Goal: Transaction & Acquisition: Purchase product/service

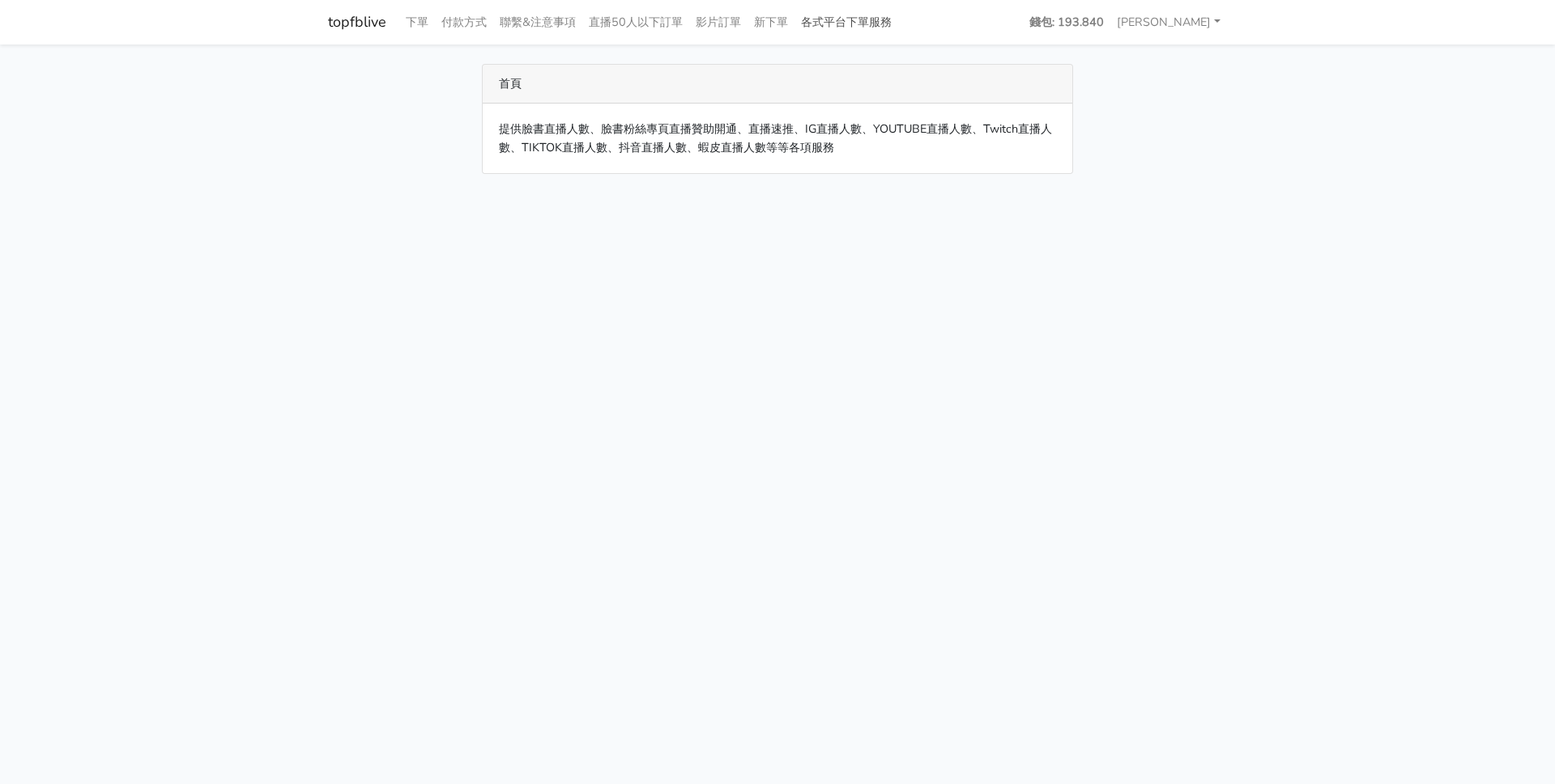
click at [870, 20] on link "各式平台下單服務" at bounding box center [845, 23] width 103 height 31
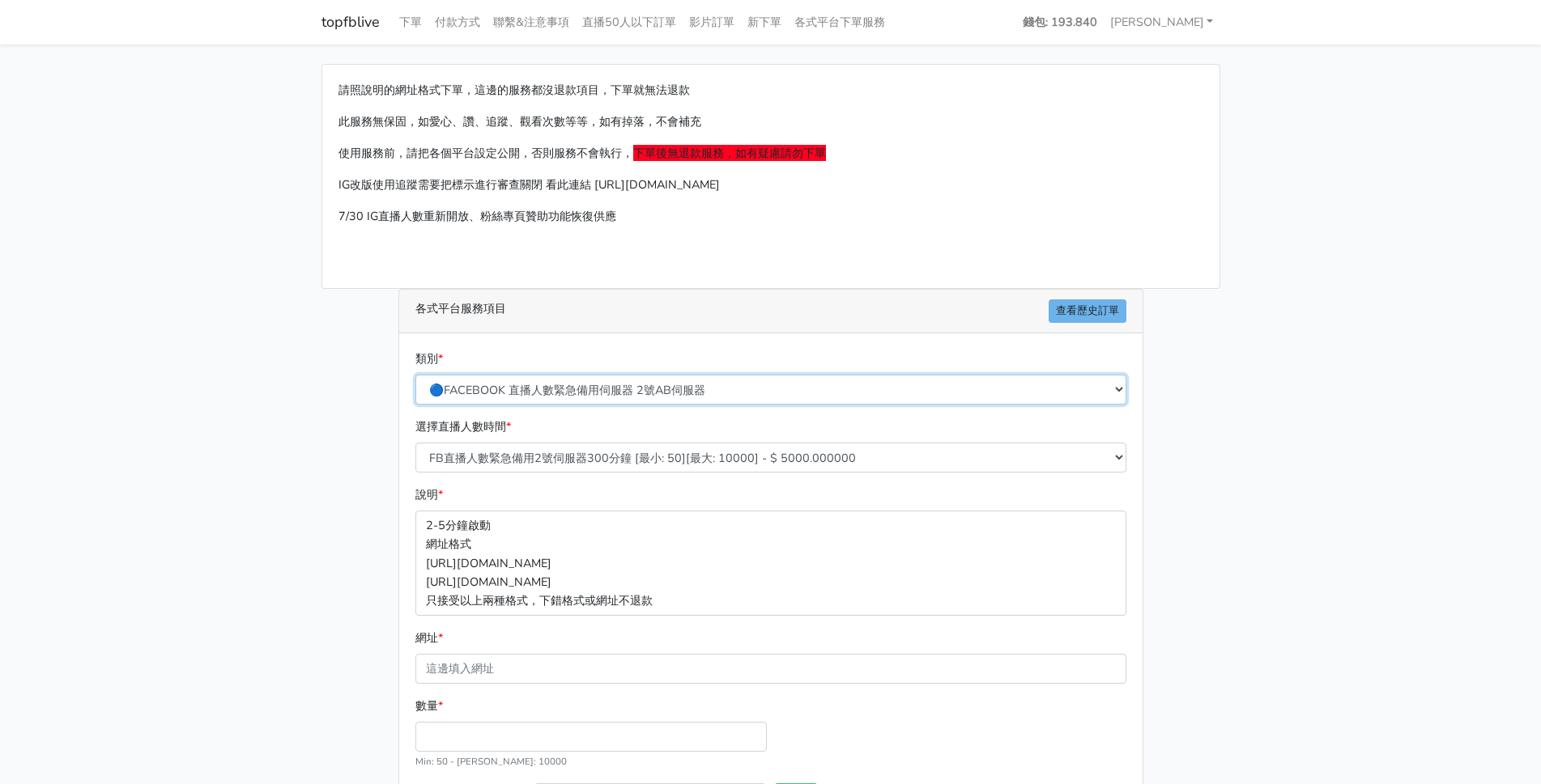
click at [734, 391] on select "🔵FACEBOOK 直播人數緊急備用伺服器 2號AB伺服器 🔵FACEBOOK 網軍專用貼文留言 安全保密 🔵9/30 FACEBOOK 直播人數緩慢進場緩慢…" at bounding box center [770, 390] width 710 height 30
select select "🔵9/30 FACEBOOK 直播人數緩慢進場緩慢退場 台灣獨家"
click at [415, 375] on select "🔵FACEBOOK 直播人數緊急備用伺服器 2號AB伺服器 🔵FACEBOOK 網軍專用貼文留言 安全保密 🔵9/30 FACEBOOK 直播人數緩慢進場緩慢…" at bounding box center [770, 390] width 710 height 30
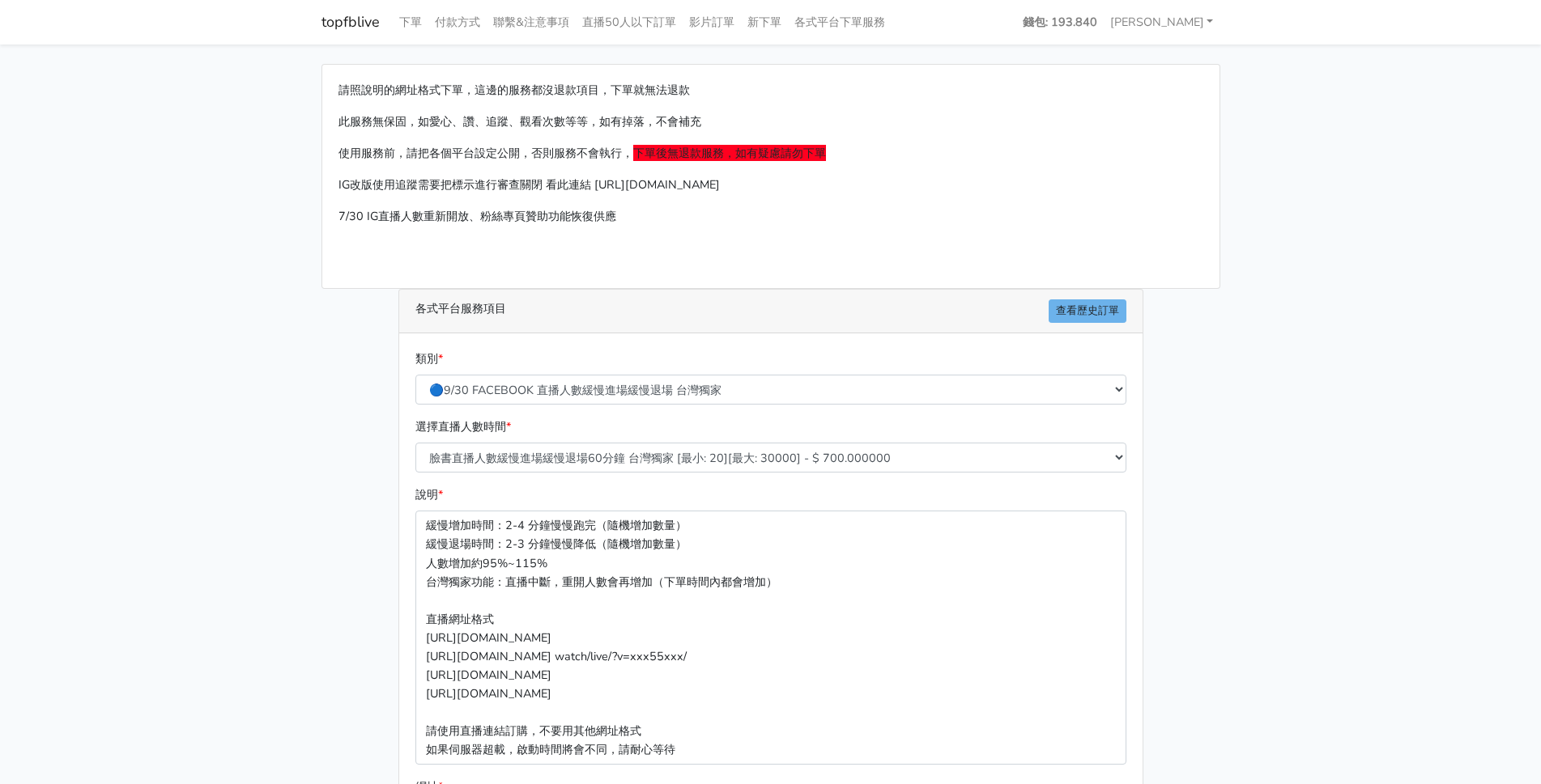
drag, startPoint x: 370, startPoint y: 519, endPoint x: 406, endPoint y: 509, distance: 37.4
click at [371, 519] on div "請照說明的網址格式下單，這邊的服務都沒退款項目，下單就無法退款 此服務無保固，如愛心、讚、追蹤、觀看次數等等，如有掉落，不會補充 使用服務前，請把各個平台設定…" at bounding box center [770, 555] width 923 height 982
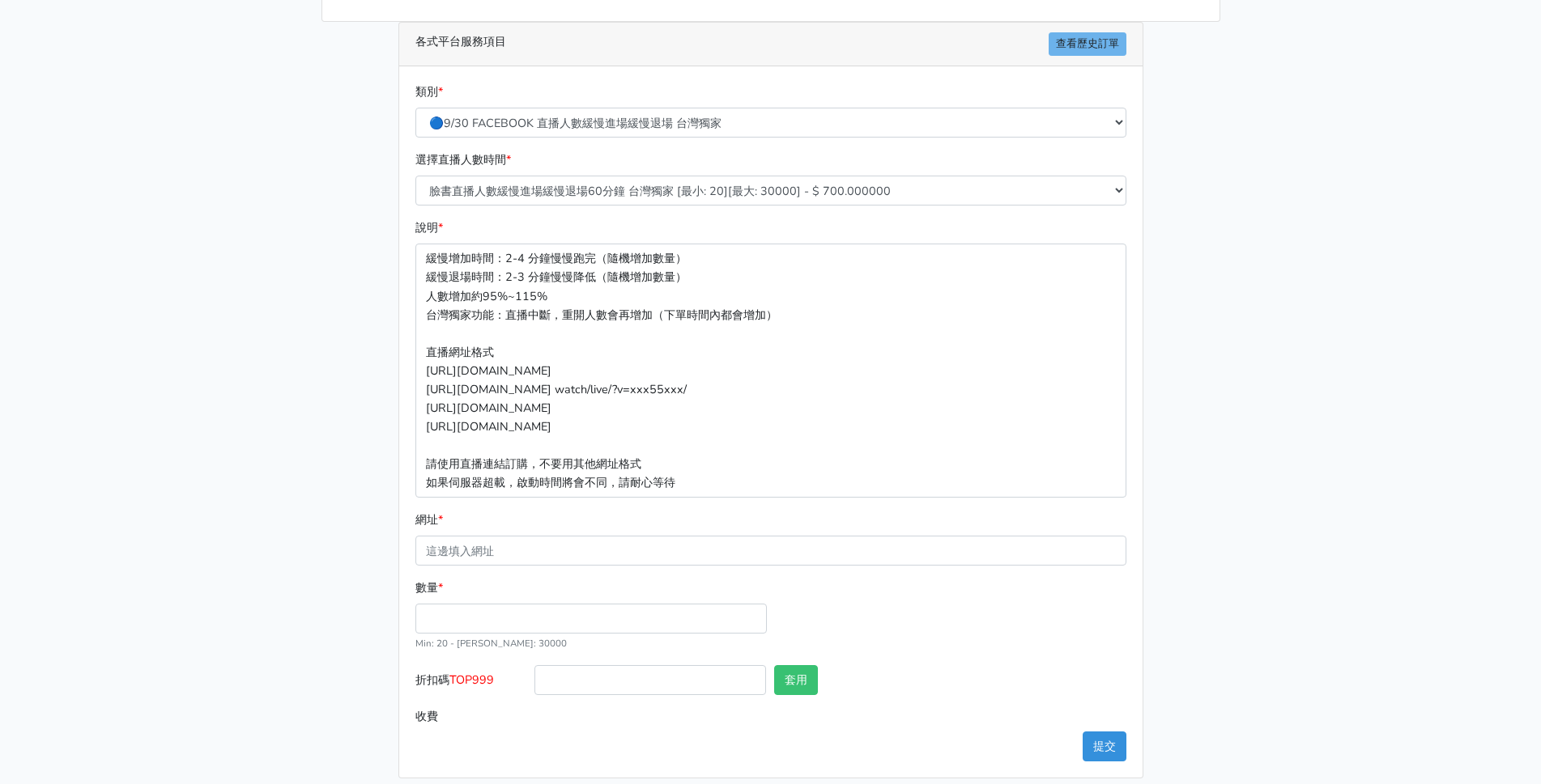
scroll to position [281, 0]
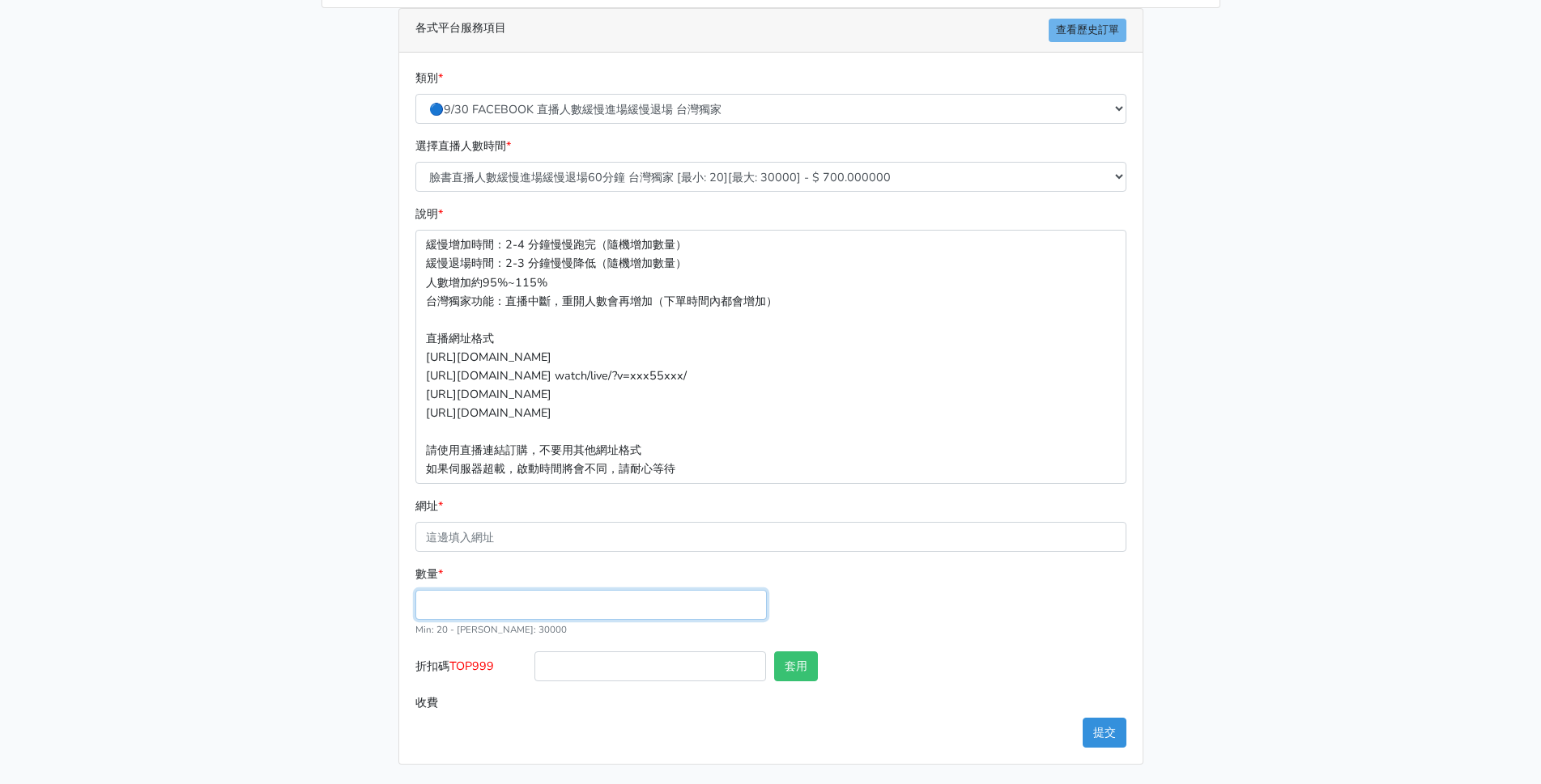
drag, startPoint x: 456, startPoint y: 601, endPoint x: 478, endPoint y: 591, distance: 24.2
click at [464, 595] on input "數量 *" at bounding box center [590, 605] width 351 height 30
type input "60"
type input "42.000"
click at [515, 567] on div "數量 * 60 Min: 20 - Max: 30000" at bounding box center [590, 601] width 359 height 74
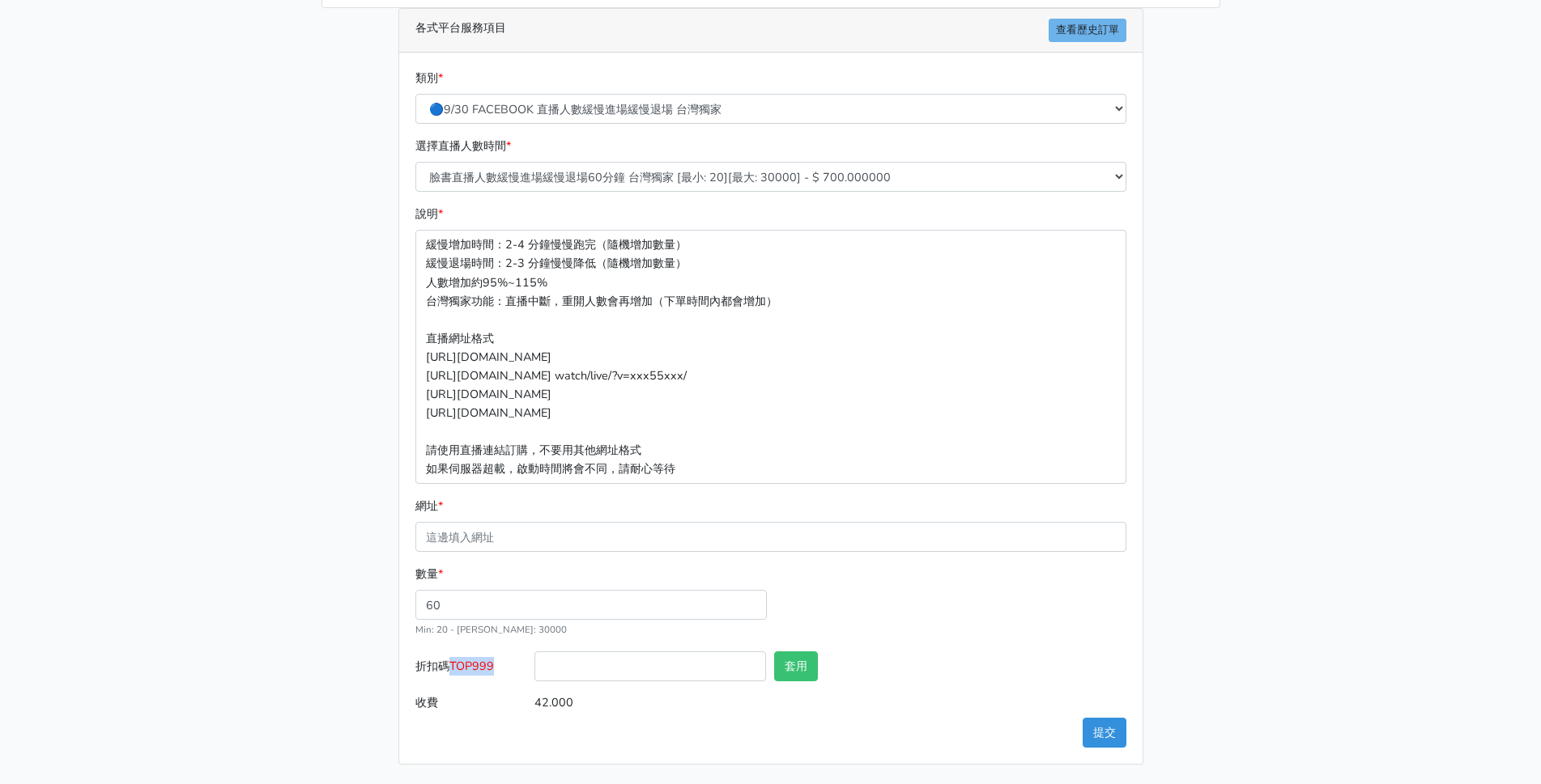
drag, startPoint x: 455, startPoint y: 668, endPoint x: 496, endPoint y: 665, distance: 41.1
click at [494, 665] on span "TOP999" at bounding box center [471, 666] width 44 height 16
copy span "TOP999"
click at [582, 671] on input "折扣碼 TOP999" at bounding box center [649, 666] width 231 height 30
paste input "TOP999"
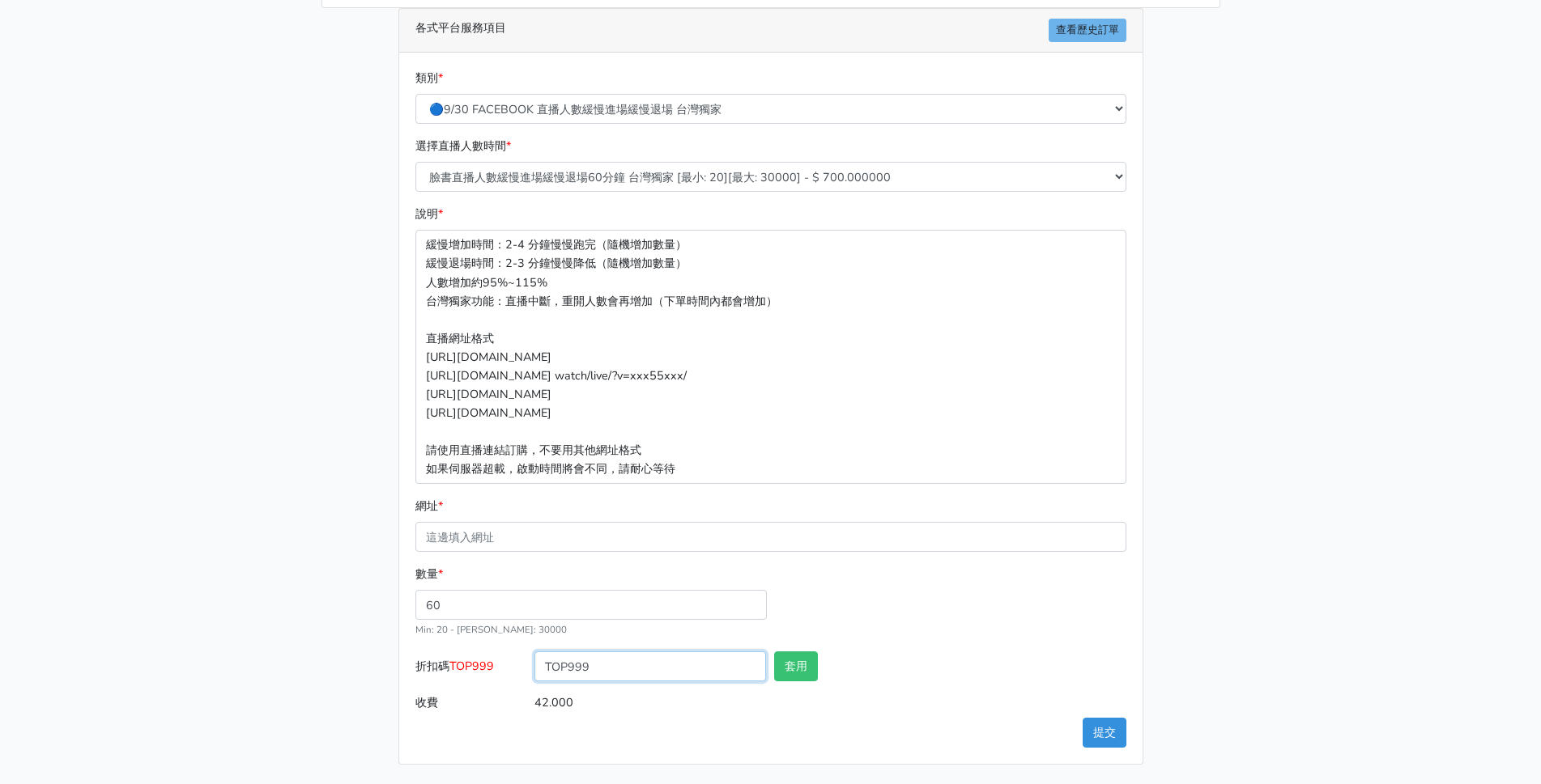
type input "TOP999"
click at [826, 671] on div "套用" at bounding box center [831, 669] width 120 height 36
click at [793, 671] on button "套用" at bounding box center [796, 666] width 43 height 30
type input "套用失敗"
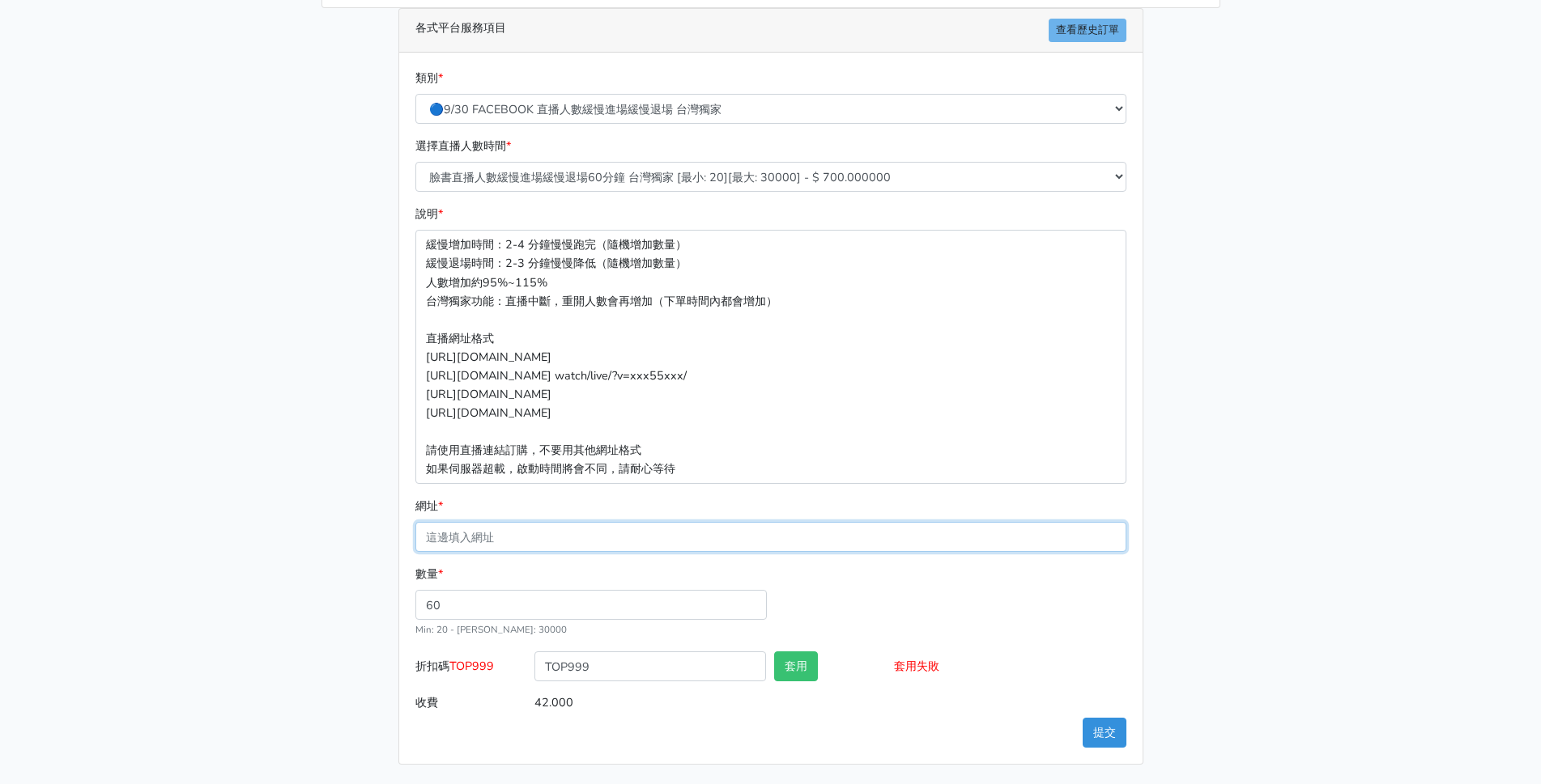
click at [462, 542] on input "網址 *" at bounding box center [770, 537] width 710 height 30
paste input "https://www.facebook.com/minliujennysilk/videos/2788043281389613"
type input "https://www.facebook.com/minliujennysilk/videos/2788043281389613"
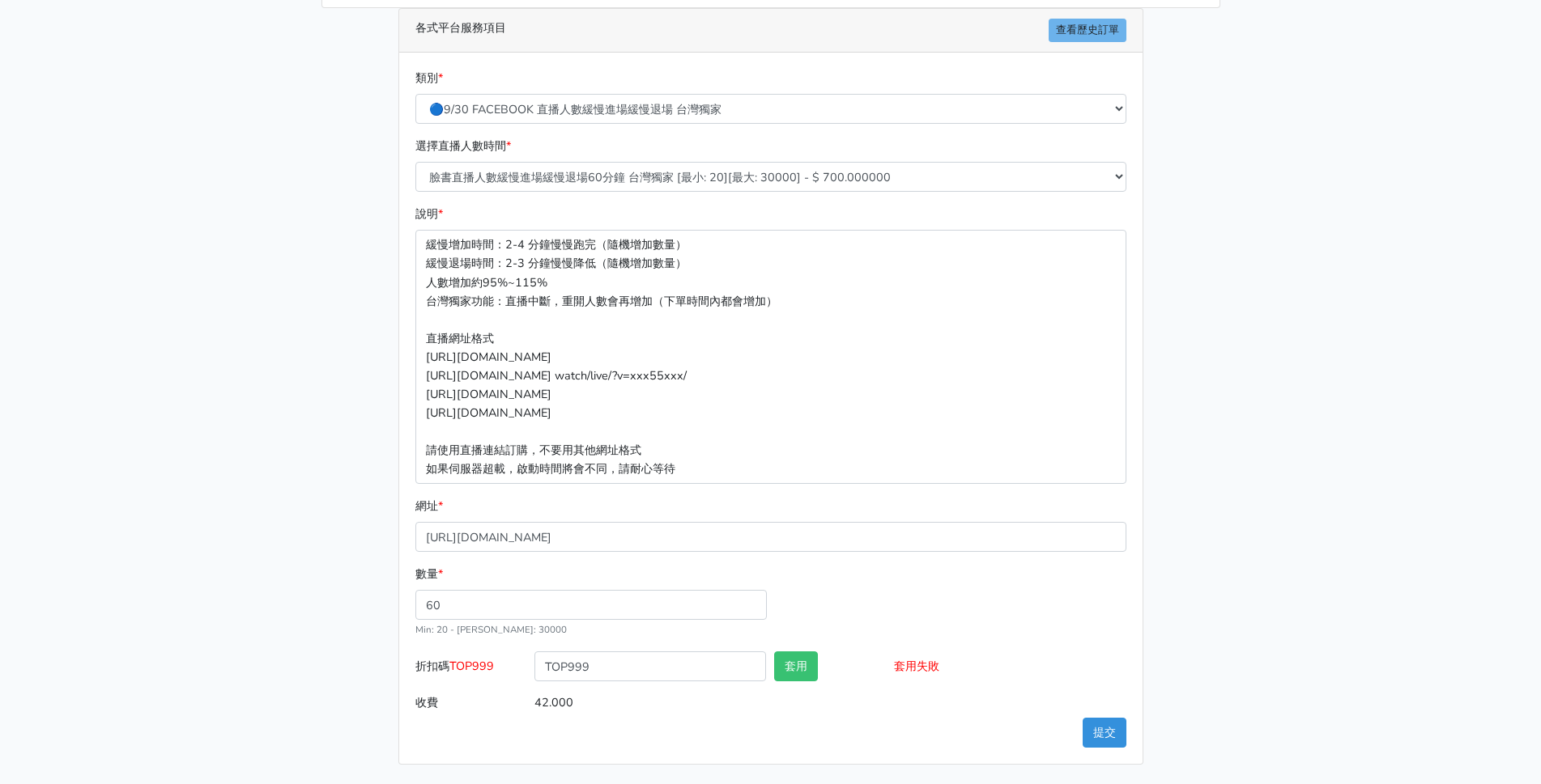
click at [303, 555] on main "請照說明的網址格式下單，這邊的服務都沒退款項目，下單就無法退款 此服務無保固，如愛心、讚、追蹤、觀看次數等等，如有掉落，不會補充 使用服務前，請把各個平台設定…" at bounding box center [770, 274] width 1541 height 1021
click at [953, 578] on div "數量 * 60 Min: 20 - Max: 30000" at bounding box center [770, 608] width 719 height 87
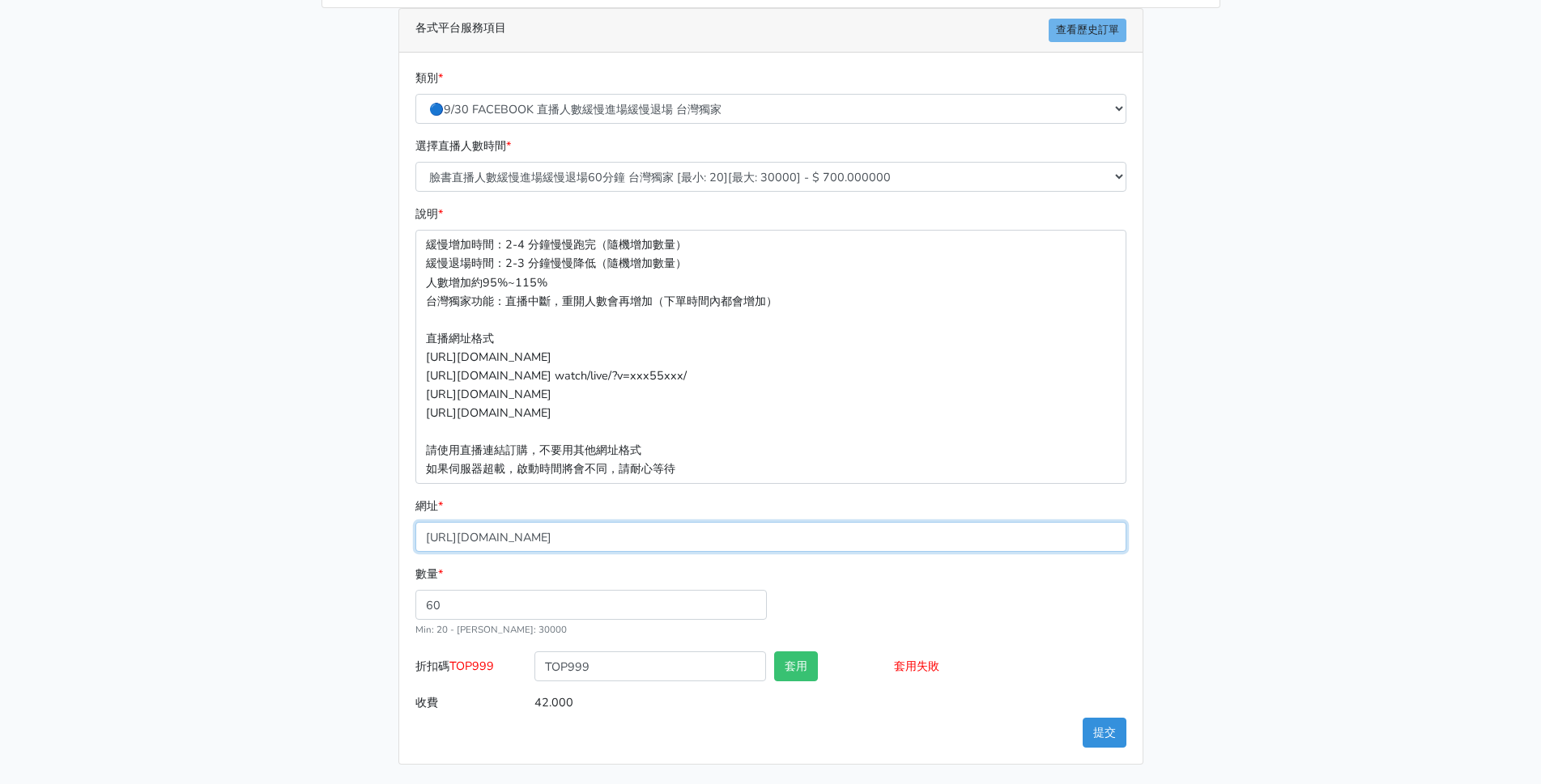
drag, startPoint x: 803, startPoint y: 541, endPoint x: 181, endPoint y: 475, distance: 625.5
click at [181, 475] on main "請照說明的網址格式下單，這邊的服務都沒退款項目，下單就無法退款 此服務無保固，如愛心、讚、追蹤、觀看次數等等，如有掉落，不會補充 使用服務前，請把各個平台設定…" at bounding box center [770, 274] width 1541 height 1021
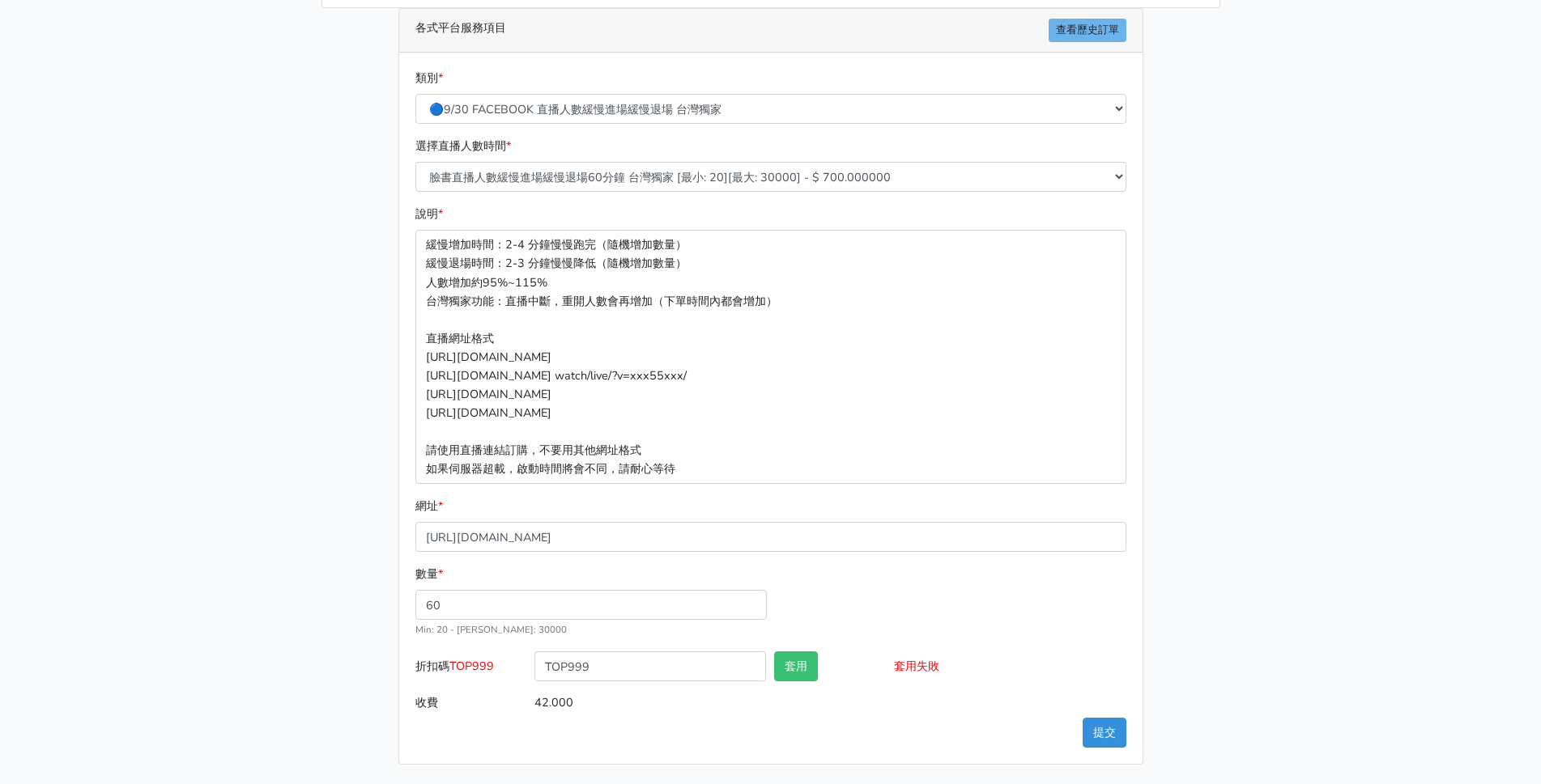
drag, startPoint x: 1249, startPoint y: 559, endPoint x: 1165, endPoint y: 723, distance: 184.3
click at [1243, 583] on main "請照說明的網址格式下單，這邊的服務都沒退款項目，下單就無法退款 此服務無保固，如愛心、讚、追蹤、觀看次數等等，如有掉落，不會補充 使用服務前，請把各個平台設定…" at bounding box center [770, 274] width 1541 height 1021
click at [1112, 736] on button "提交" at bounding box center [1104, 733] width 43 height 30
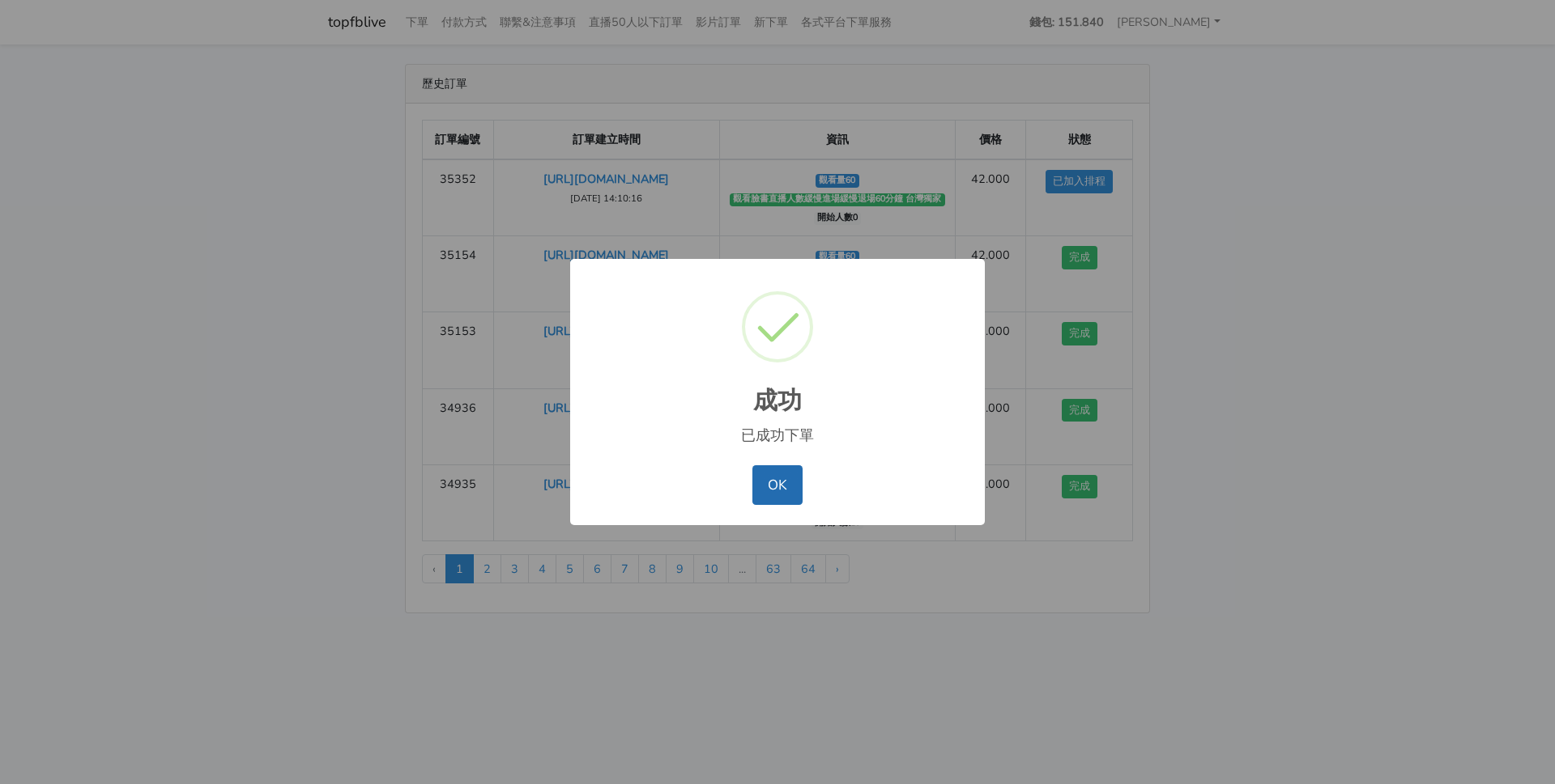
click at [785, 487] on button "OK" at bounding box center [777, 484] width 49 height 38
